Goal: Task Accomplishment & Management: Manage account settings

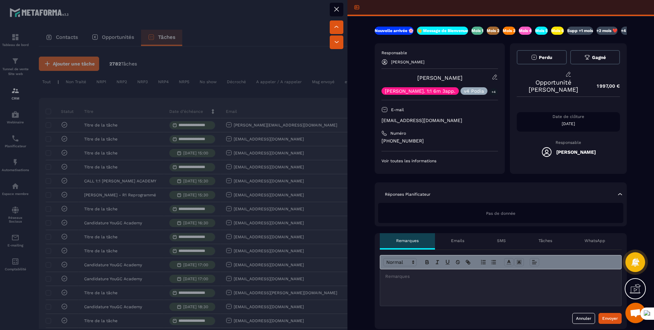
scroll to position [185, 0]
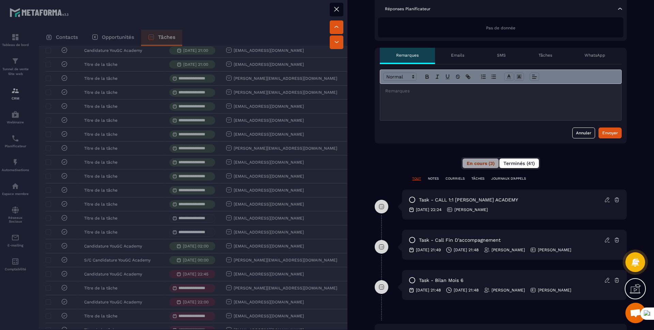
click at [513, 167] on button "Terminés (41)" at bounding box center [519, 163] width 40 height 10
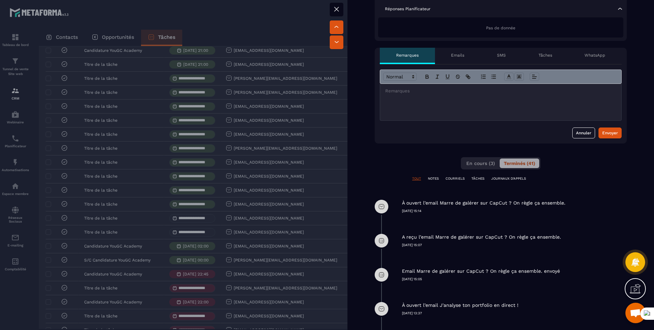
click at [100, 229] on div at bounding box center [327, 165] width 654 height 330
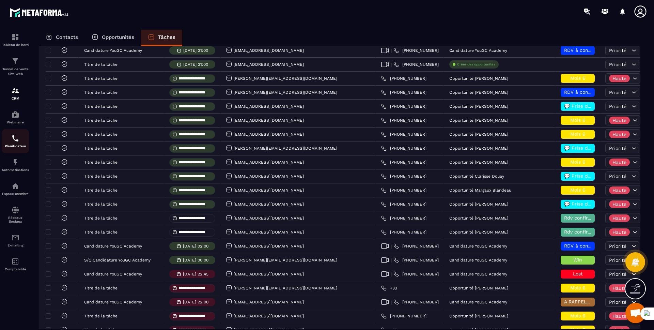
click at [12, 138] on img at bounding box center [15, 138] width 8 height 8
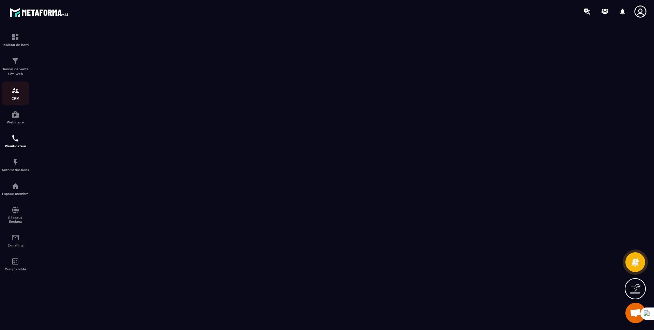
click at [15, 95] on div "CRM" at bounding box center [15, 94] width 27 height 14
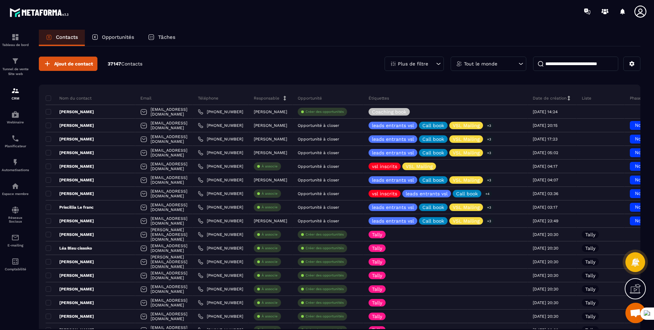
click at [117, 42] on div "Opportunités" at bounding box center [113, 38] width 56 height 16
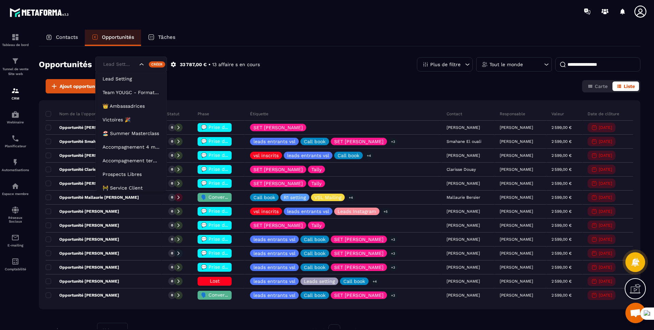
click at [128, 70] on div "Lead Setting" at bounding box center [131, 65] width 72 height 16
click at [125, 90] on p "Team YOUGC - Formations" at bounding box center [131, 92] width 57 height 7
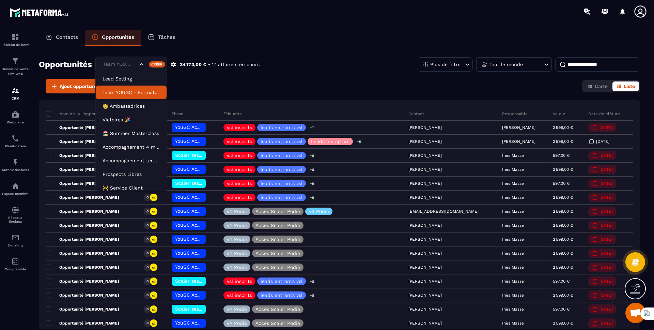
click at [120, 66] on div "Team YOUGC - Formations" at bounding box center [119, 64] width 37 height 7
click at [120, 111] on li "👑 Ambassadrices" at bounding box center [131, 106] width 71 height 14
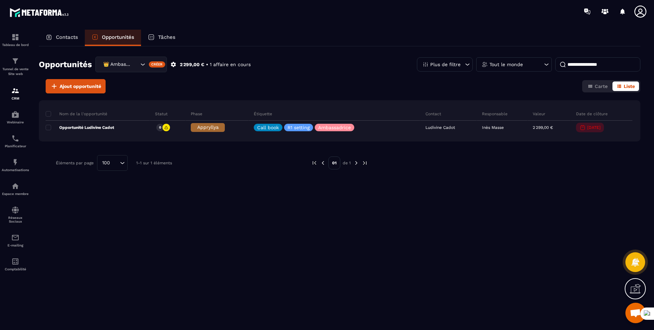
click at [128, 65] on div "👑 Ambassadrices" at bounding box center [120, 64] width 38 height 7
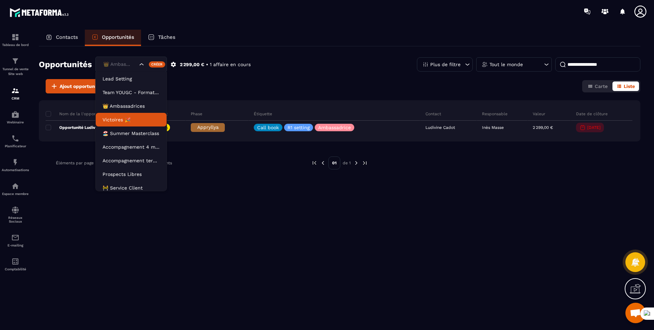
click at [118, 119] on p "Victoires 🎉" at bounding box center [131, 119] width 57 height 7
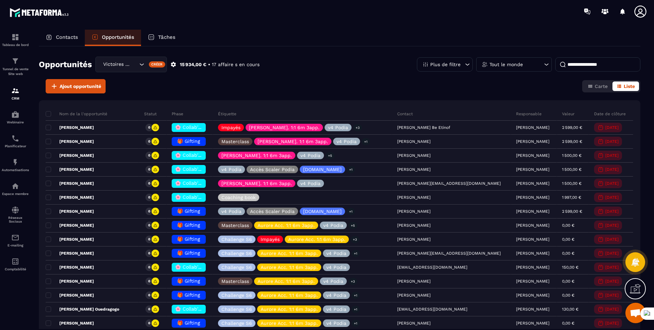
click at [114, 62] on div "Victoires 🎉" at bounding box center [119, 64] width 37 height 7
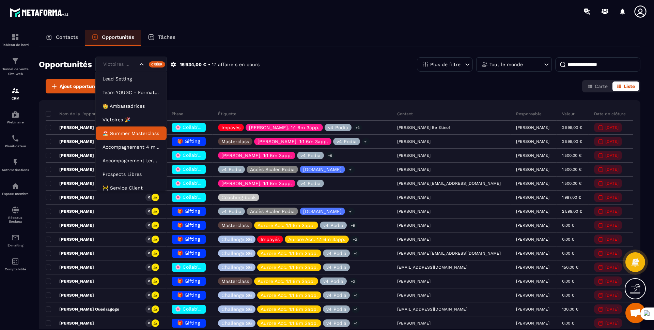
click at [118, 135] on p "🏖️ Summer Masterclass" at bounding box center [131, 133] width 57 height 7
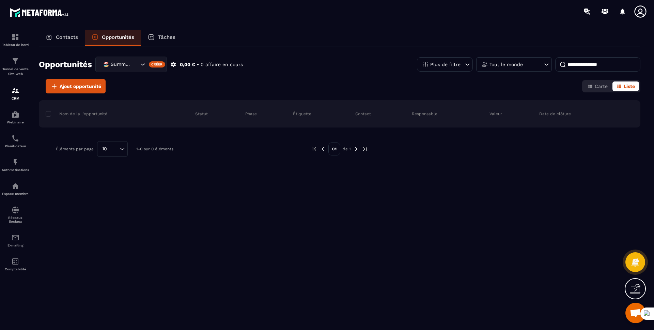
click at [126, 67] on div "🏖️ Summer Masterclass" at bounding box center [120, 64] width 38 height 7
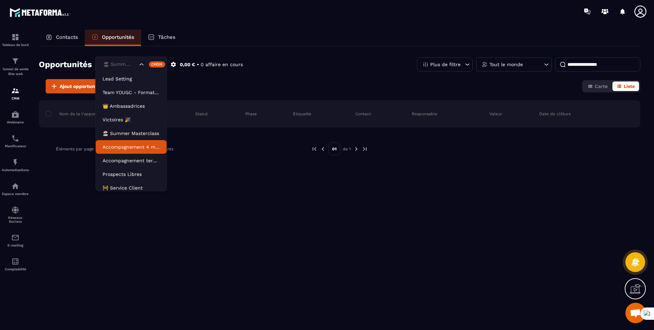
click at [127, 150] on p "Accompagnement 4 mois" at bounding box center [131, 146] width 57 height 7
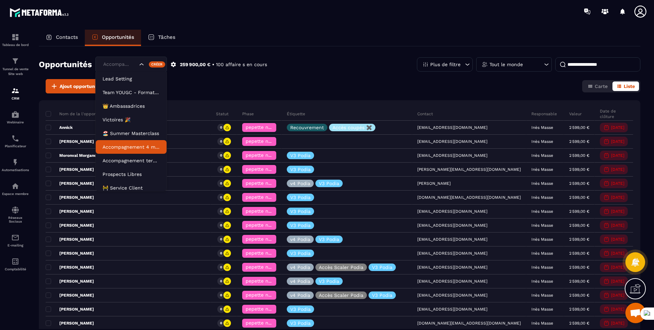
click at [122, 70] on div "Accompagnement 4 mois" at bounding box center [131, 65] width 72 height 16
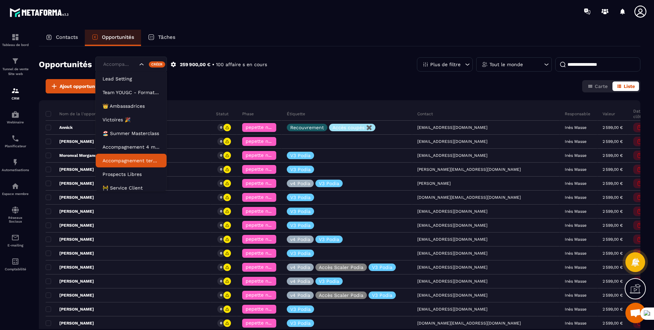
click at [119, 161] on p "Accompagnement terminé" at bounding box center [131, 160] width 57 height 7
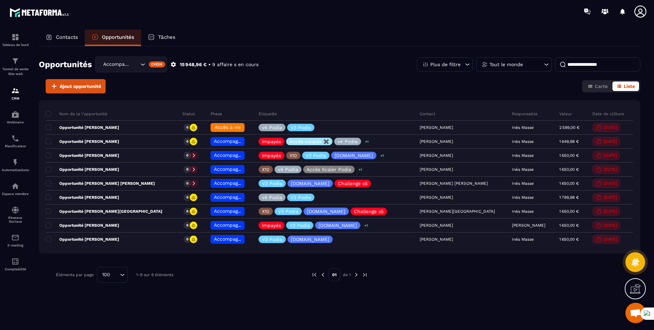
click at [127, 66] on div "Accompagnement terminé" at bounding box center [120, 64] width 38 height 7
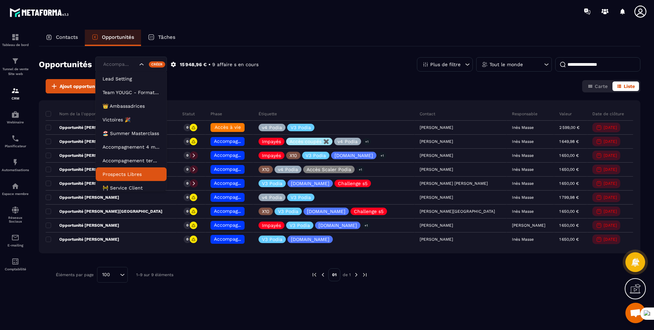
click at [126, 177] on p "Prospects Libres" at bounding box center [131, 174] width 57 height 7
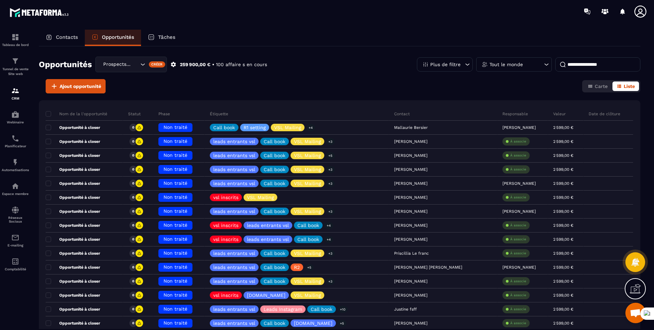
click at [125, 66] on div "Prospects Libres" at bounding box center [120, 64] width 38 height 7
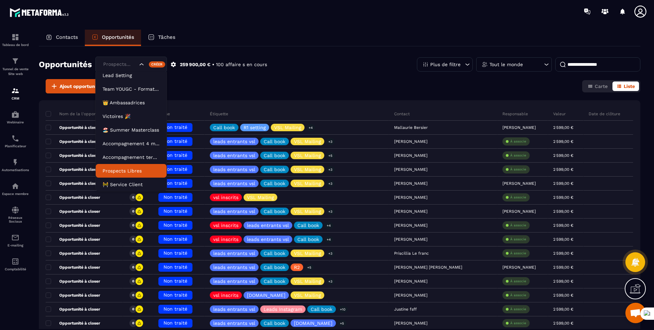
scroll to position [31, 0]
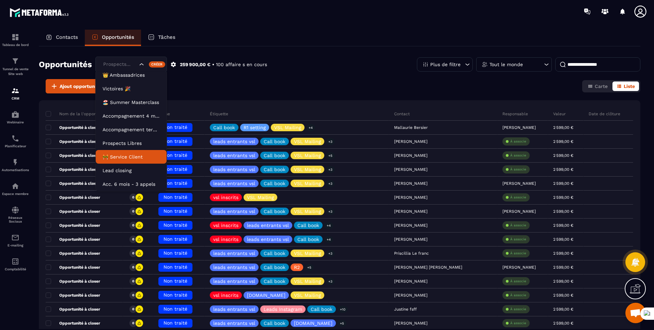
click at [118, 159] on p "🚧 Service Client" at bounding box center [131, 156] width 57 height 7
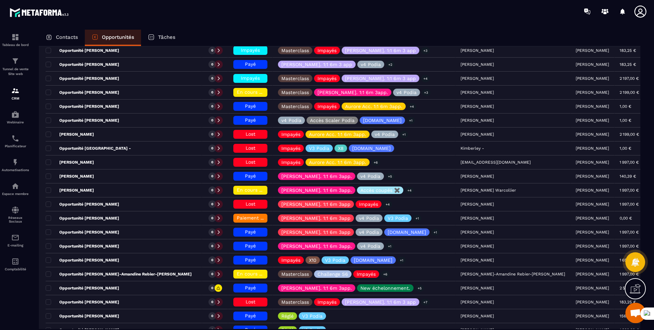
scroll to position [457, 0]
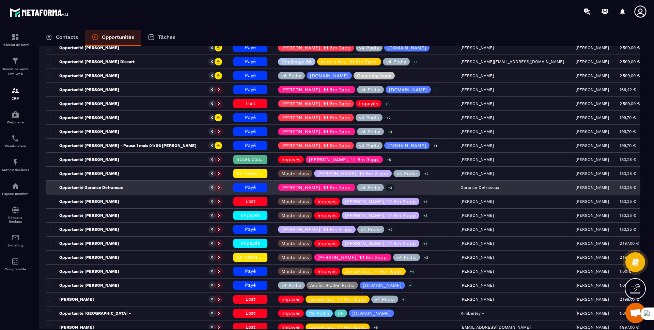
click at [117, 187] on p "Opportunité Garance Defranoux" at bounding box center [84, 187] width 77 height 5
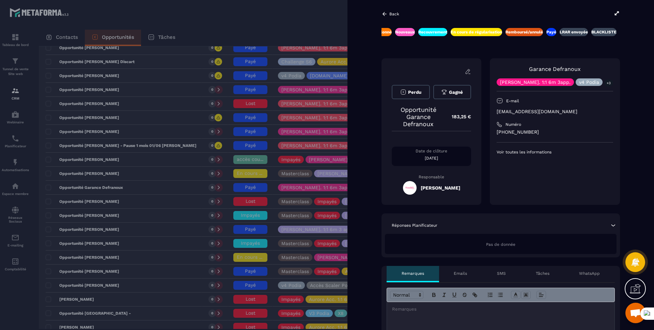
scroll to position [0, 224]
